Goal: Task Accomplishment & Management: Use online tool/utility

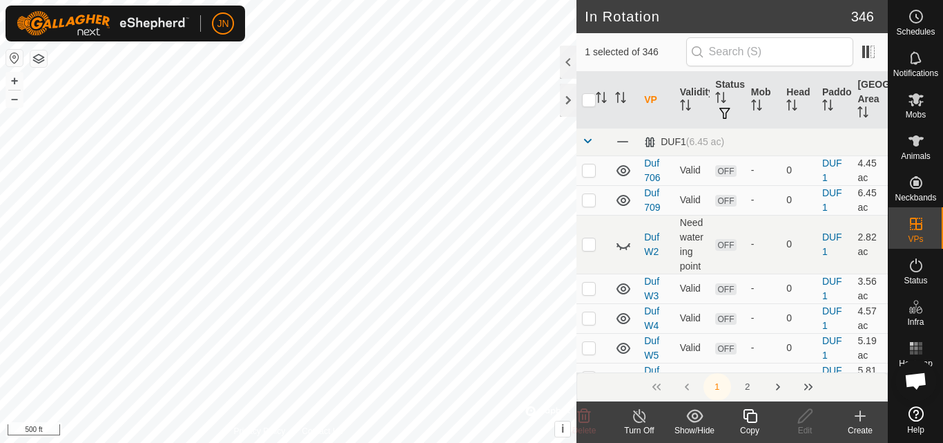
click at [752, 414] on icon at bounding box center [749, 415] width 17 height 17
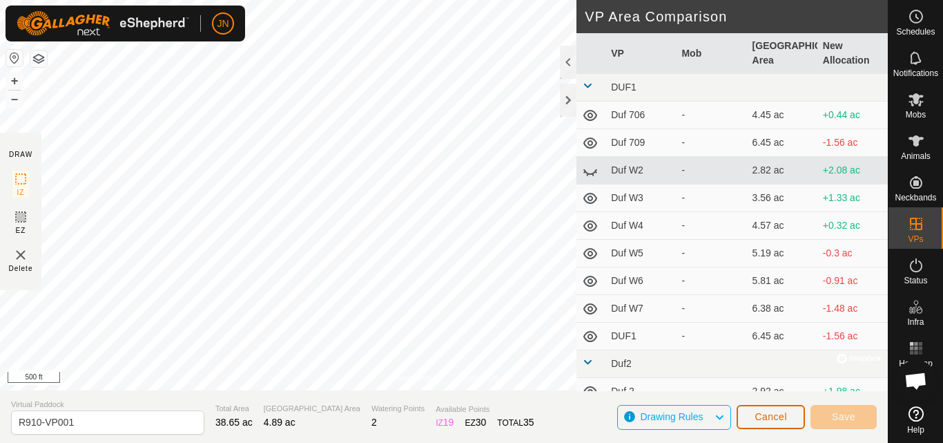
click at [458, 163] on div "Privacy Policy Contact Us + – ⇧ i © Mapbox , © OpenStreetMap , Improve this map…" at bounding box center [444, 221] width 888 height 443
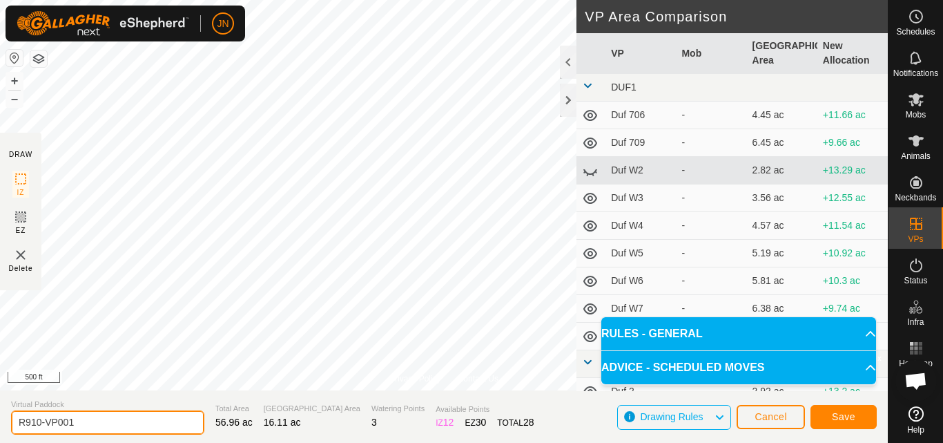
click at [84, 419] on input "R910-VP001" at bounding box center [107, 422] width 193 height 24
type input "R"
type input "r911"
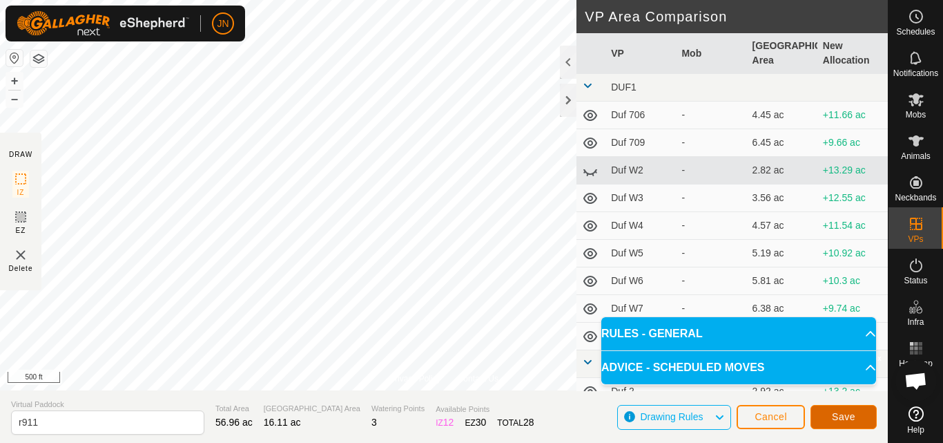
click at [834, 414] on span "Save" at bounding box center [843, 416] width 23 height 11
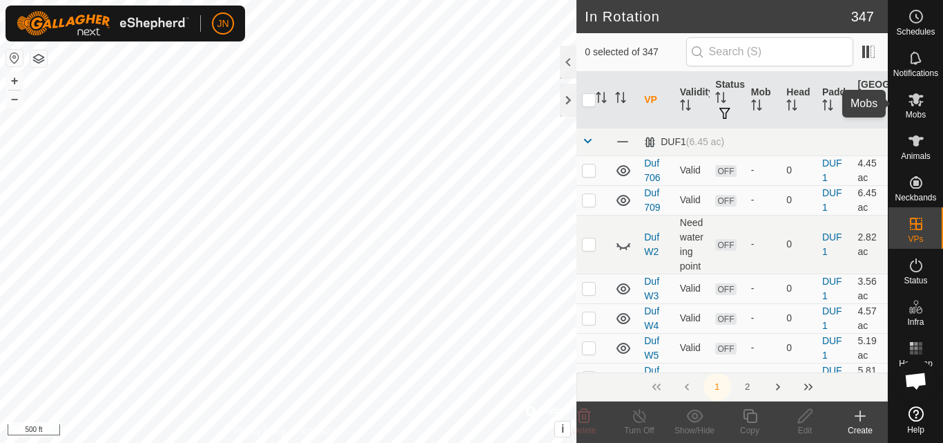
click at [919, 101] on icon at bounding box center [916, 99] width 17 height 17
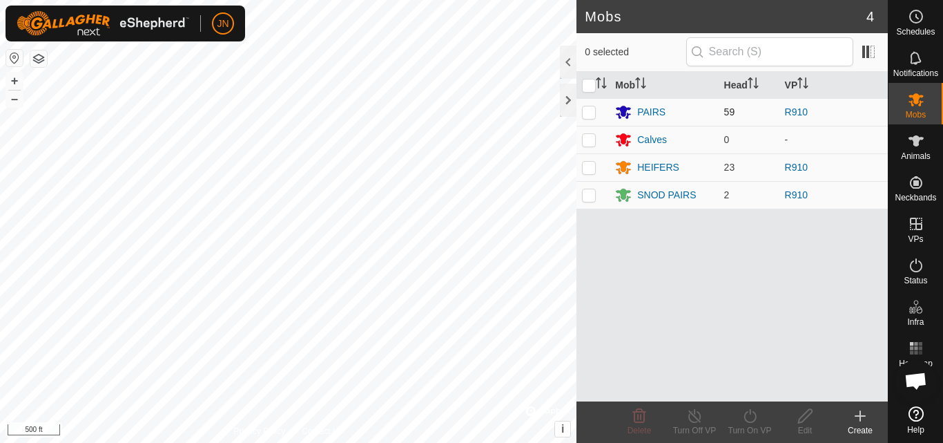
click at [592, 110] on p-checkbox at bounding box center [589, 111] width 14 height 11
checkbox input "true"
click at [588, 168] on p-checkbox at bounding box center [589, 167] width 14 height 11
checkbox input "true"
click at [585, 197] on p-checkbox at bounding box center [589, 194] width 14 height 11
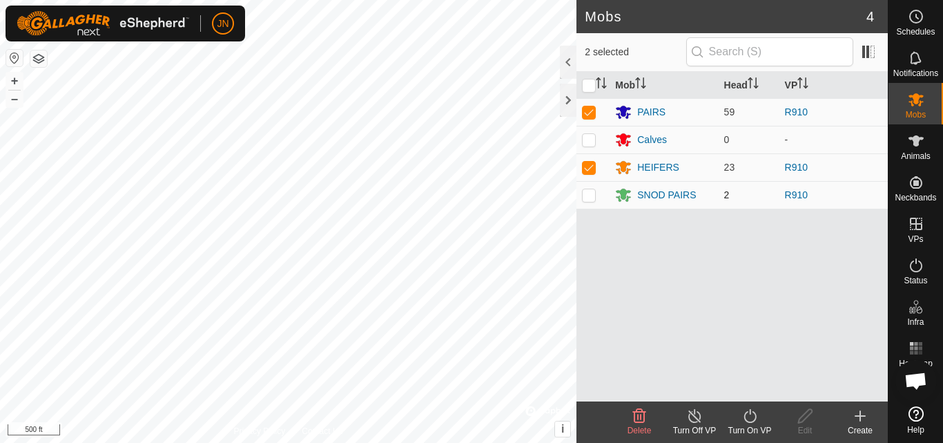
checkbox input "true"
drag, startPoint x: 711, startPoint y: 324, endPoint x: 721, endPoint y: 389, distance: 66.4
click at [721, 389] on div "Mob Head VP PAIRS 59 R910 Calves 0 - HEIFERS 23 R910 SNOD PAIRS 2 R910" at bounding box center [731, 236] width 311 height 329
click at [750, 416] on icon at bounding box center [749, 415] width 17 height 17
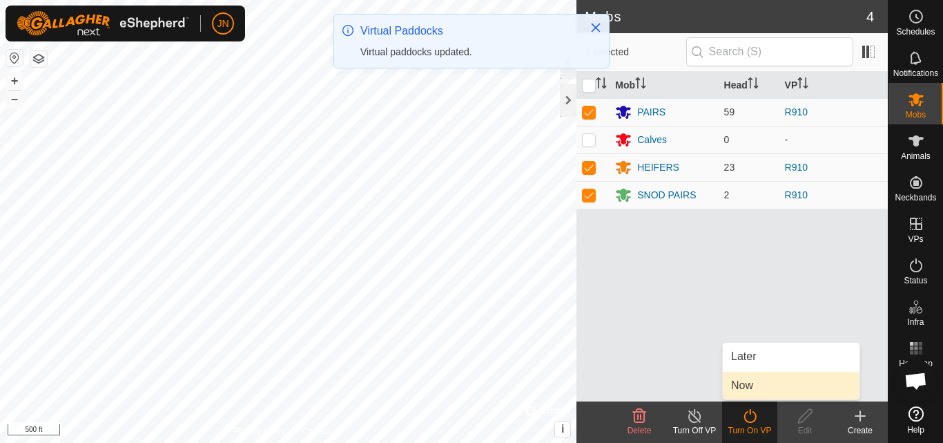
click at [749, 386] on link "Now" at bounding box center [791, 385] width 137 height 28
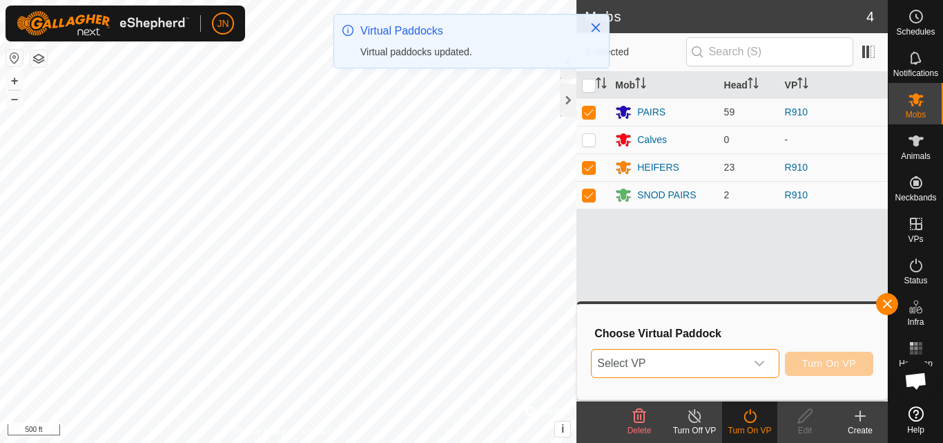
click at [705, 363] on span "Select VP" at bounding box center [668, 363] width 153 height 28
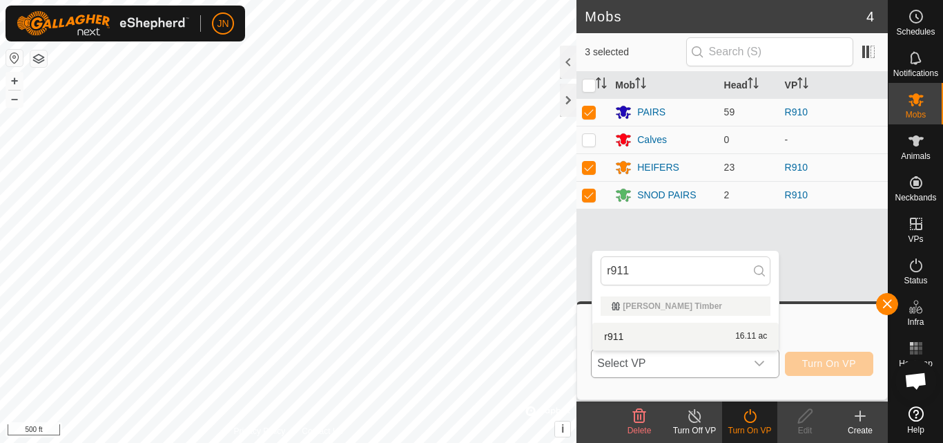
type input "r911"
click at [730, 329] on li "r911 16.11 ac" at bounding box center [685, 336] width 186 height 28
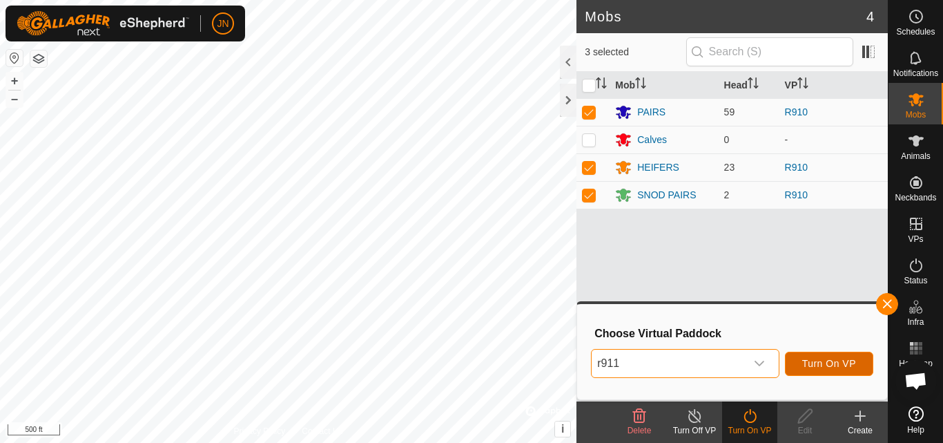
click at [827, 359] on span "Turn On VP" at bounding box center [829, 363] width 54 height 11
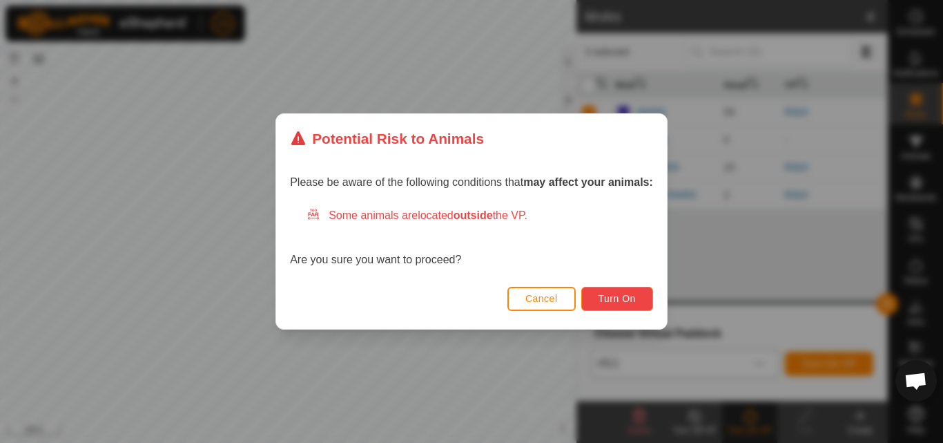
click at [632, 294] on span "Turn On" at bounding box center [617, 298] width 37 height 11
